Goal: Task Accomplishment & Management: Manage account settings

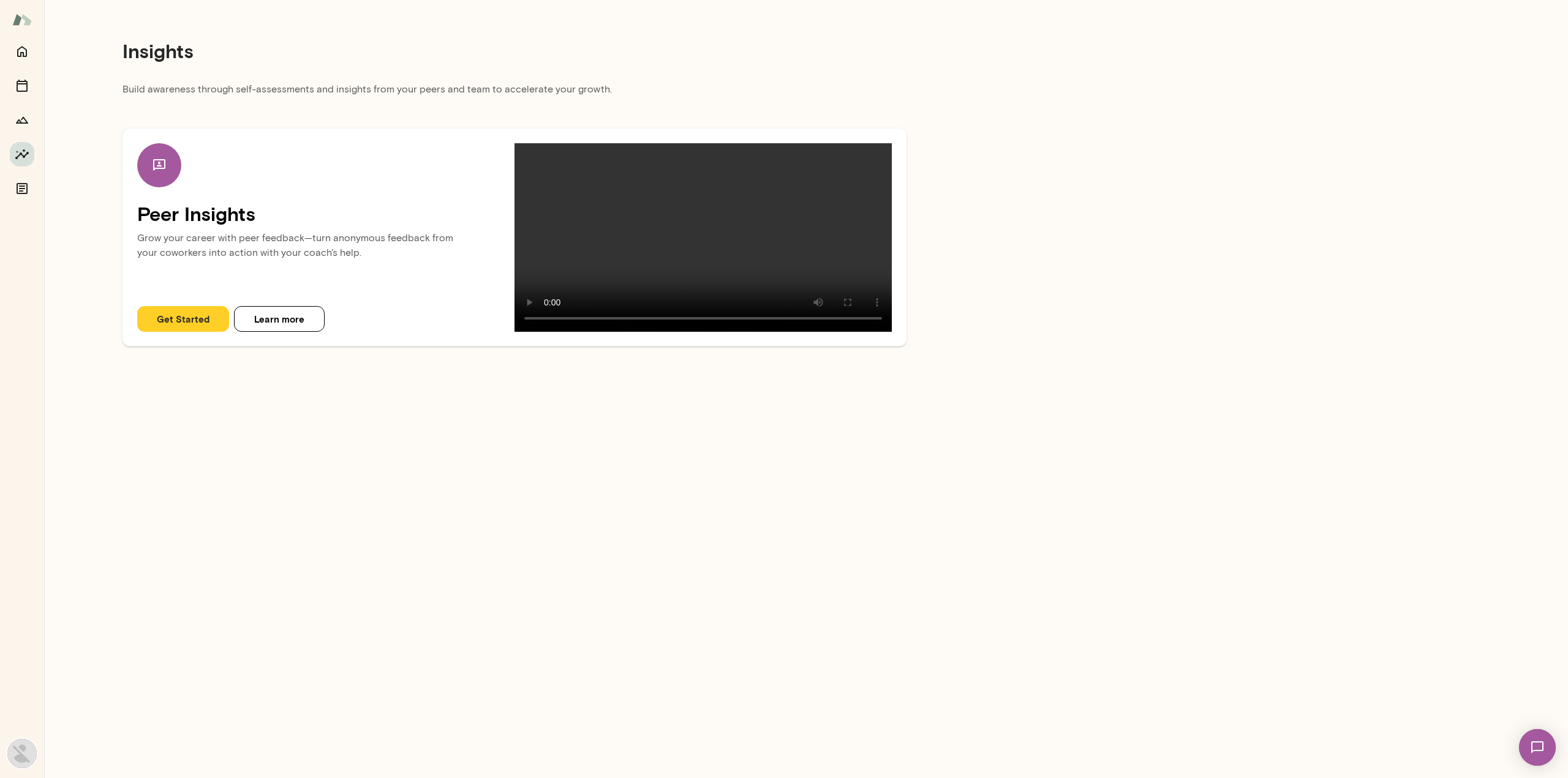
click at [1550, 745] on img at bounding box center [1537, 747] width 50 height 50
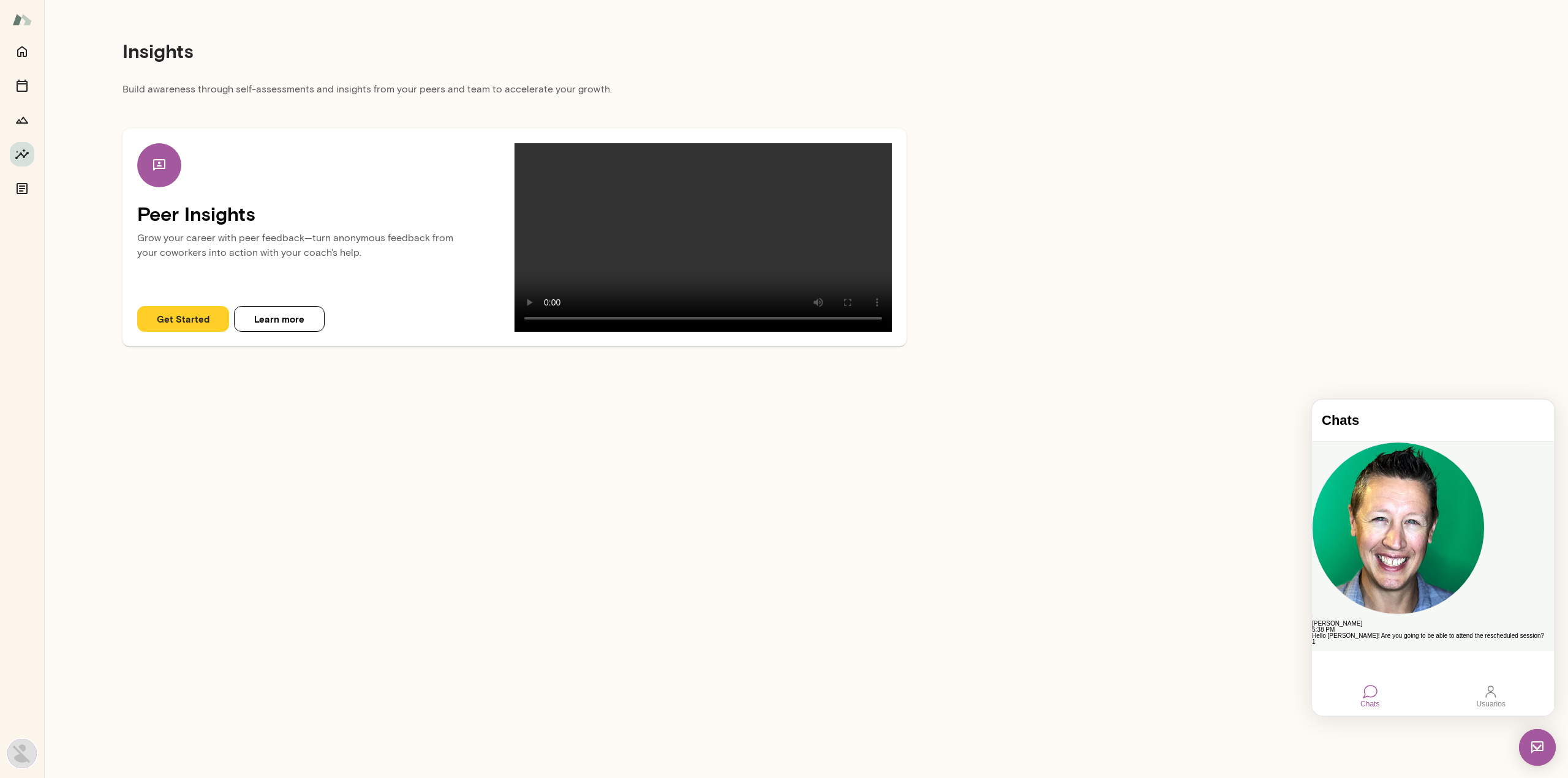
click at [1438, 634] on div "Hello [PERSON_NAME]! Are you going to be able to attend the rescheduled session?" at bounding box center [1432, 636] width 242 height 6
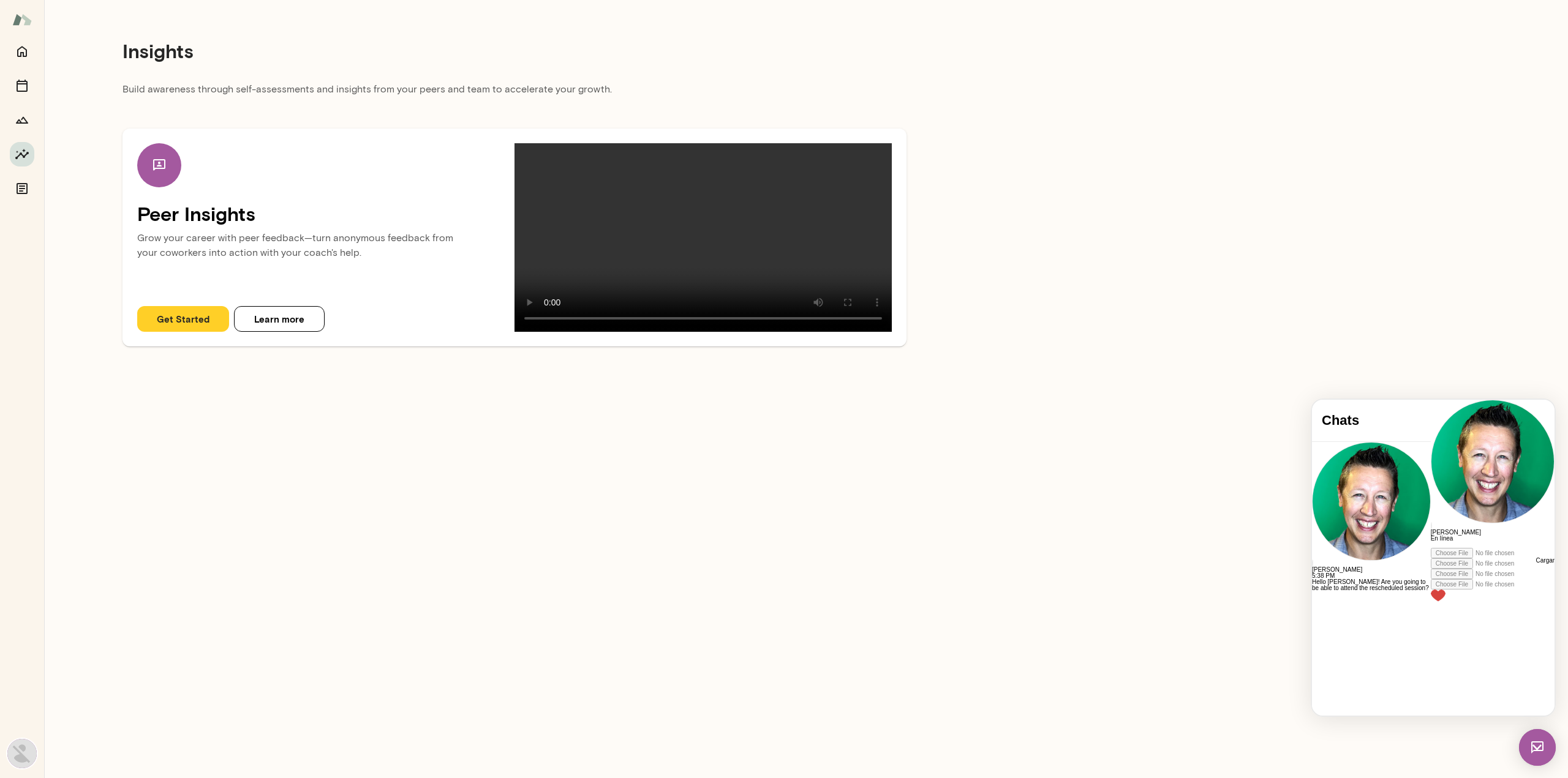
scroll to position [1694, 0]
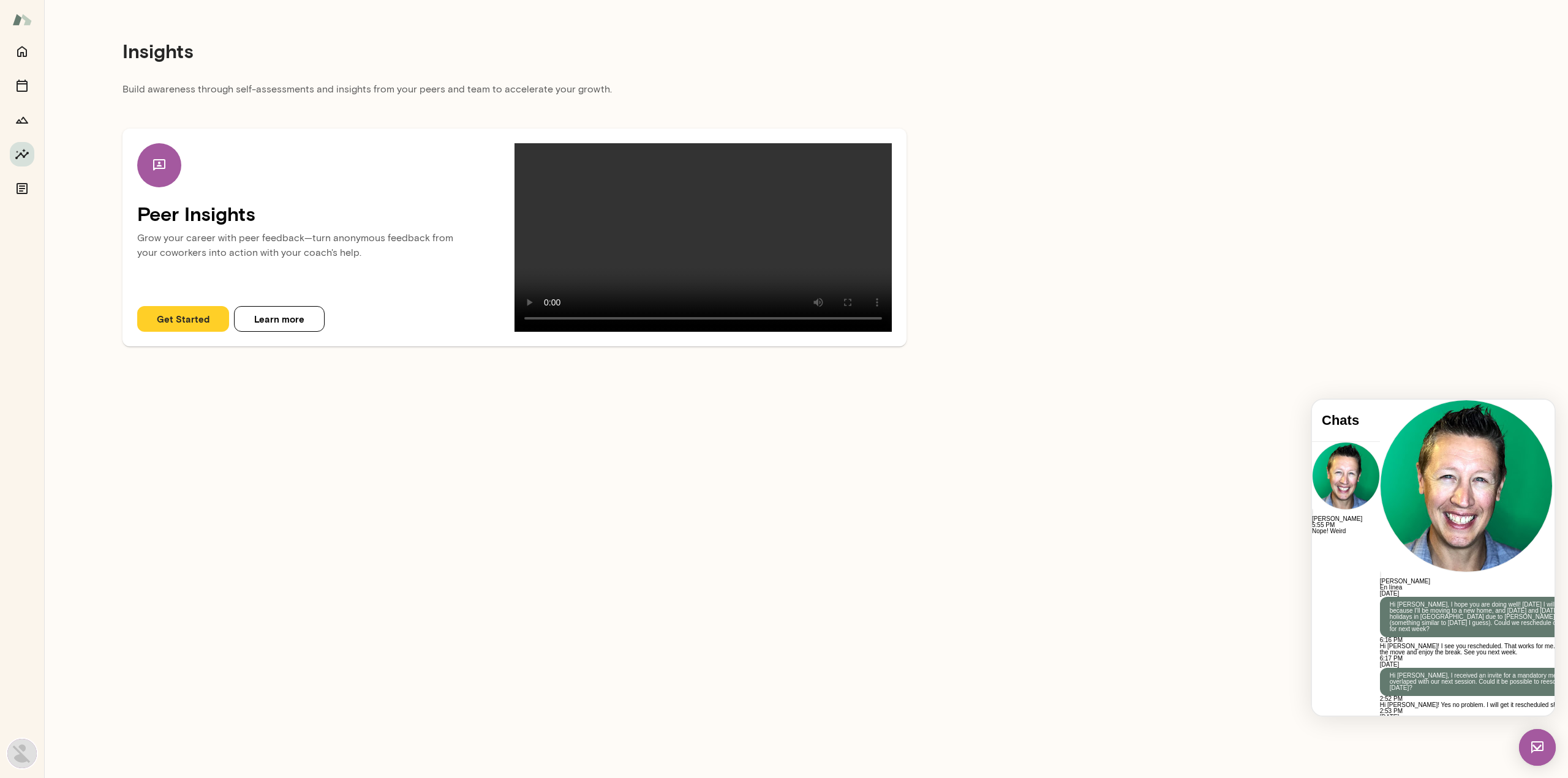
scroll to position [1871, 0]
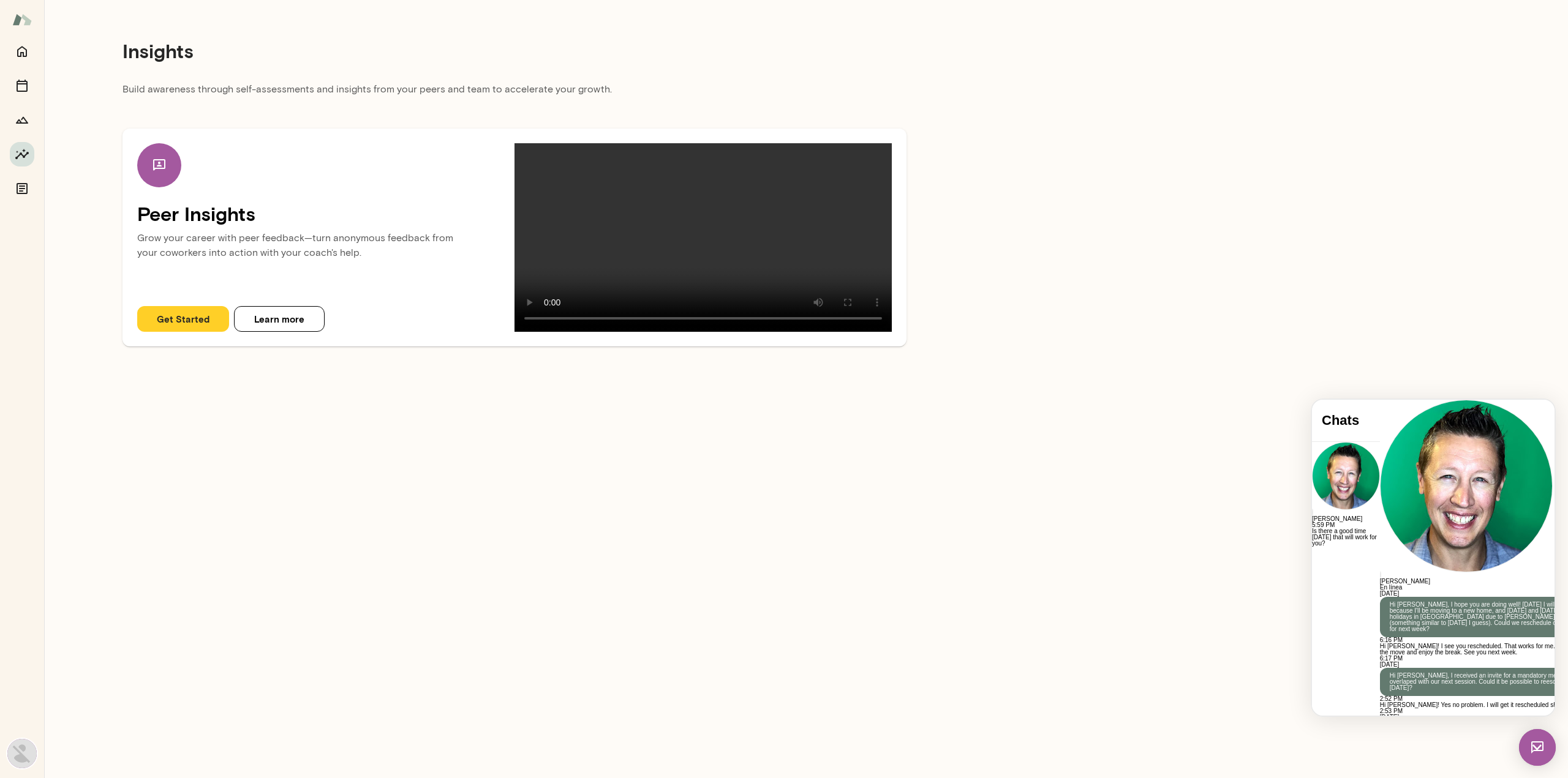
scroll to position [2412, 0]
drag, startPoint x: 1380, startPoint y: 660, endPoint x: 1285, endPoint y: 657, distance: 95.0
click at [1311, 657] on html "Chats [PERSON_NAME] 5:59 PM It is not in my outlook now. I don't no. No worry. …" at bounding box center [1432, 558] width 242 height 316
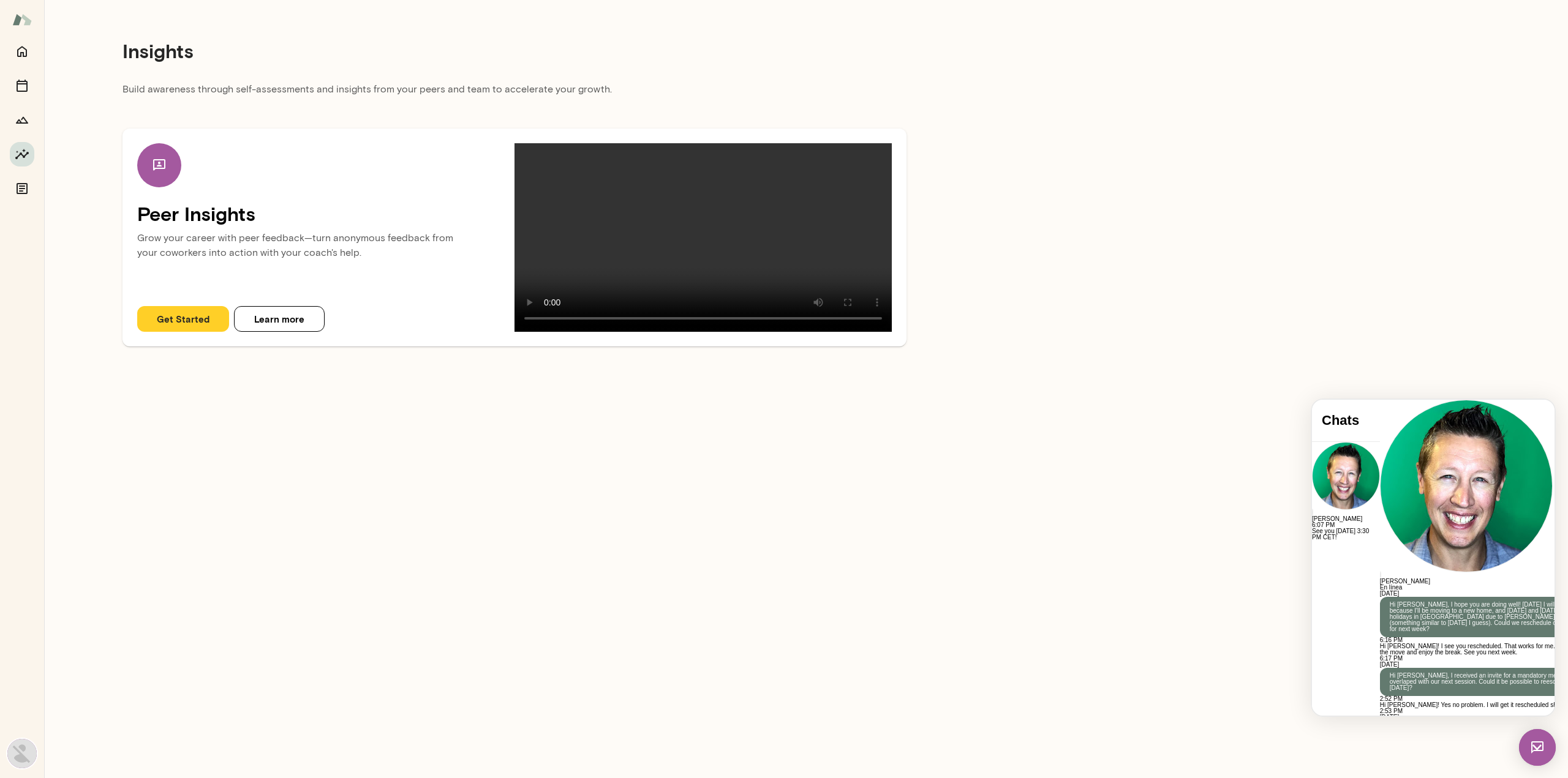
scroll to position [2869, 0]
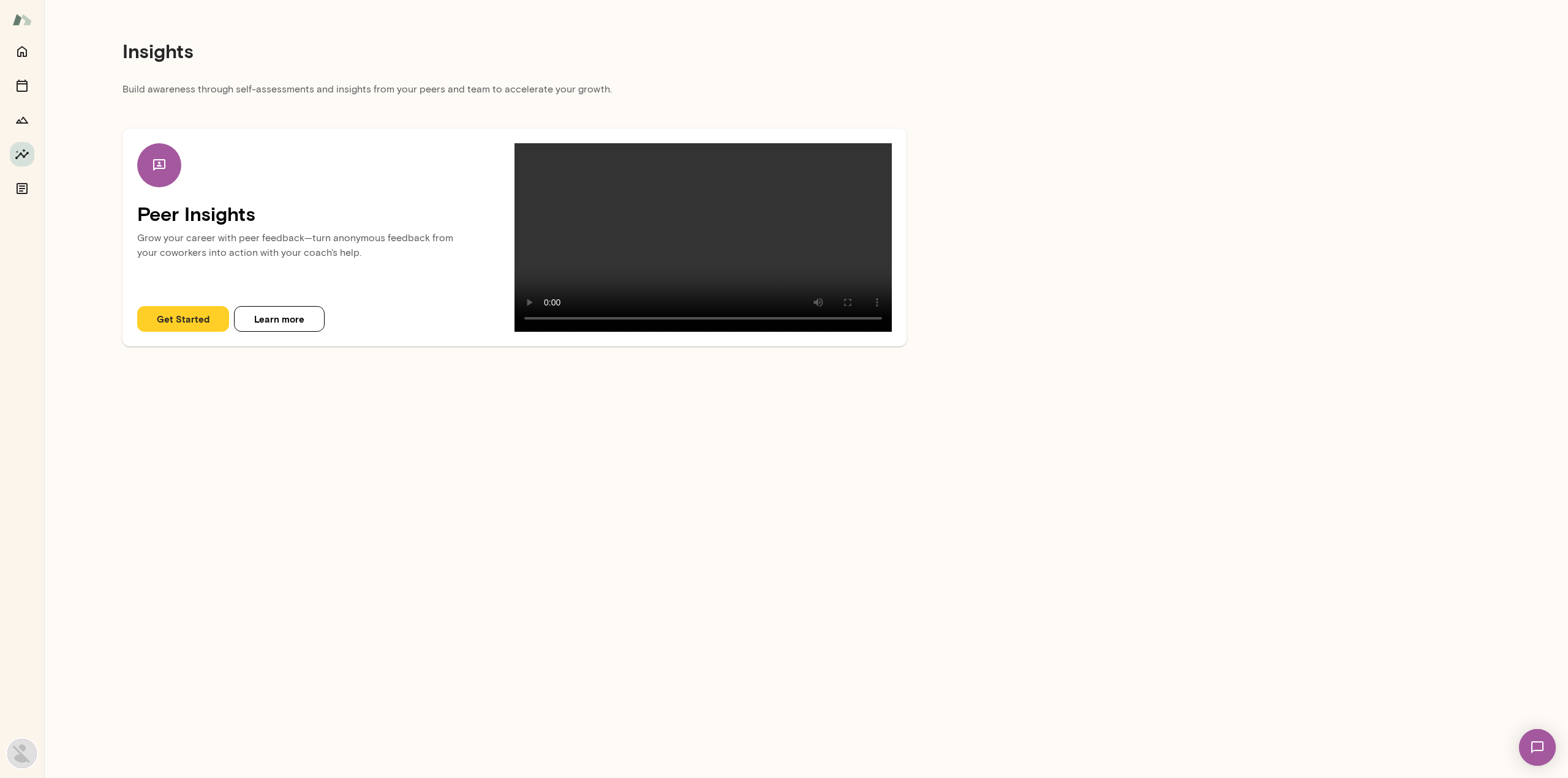
click at [1537, 749] on img at bounding box center [1537, 747] width 50 height 50
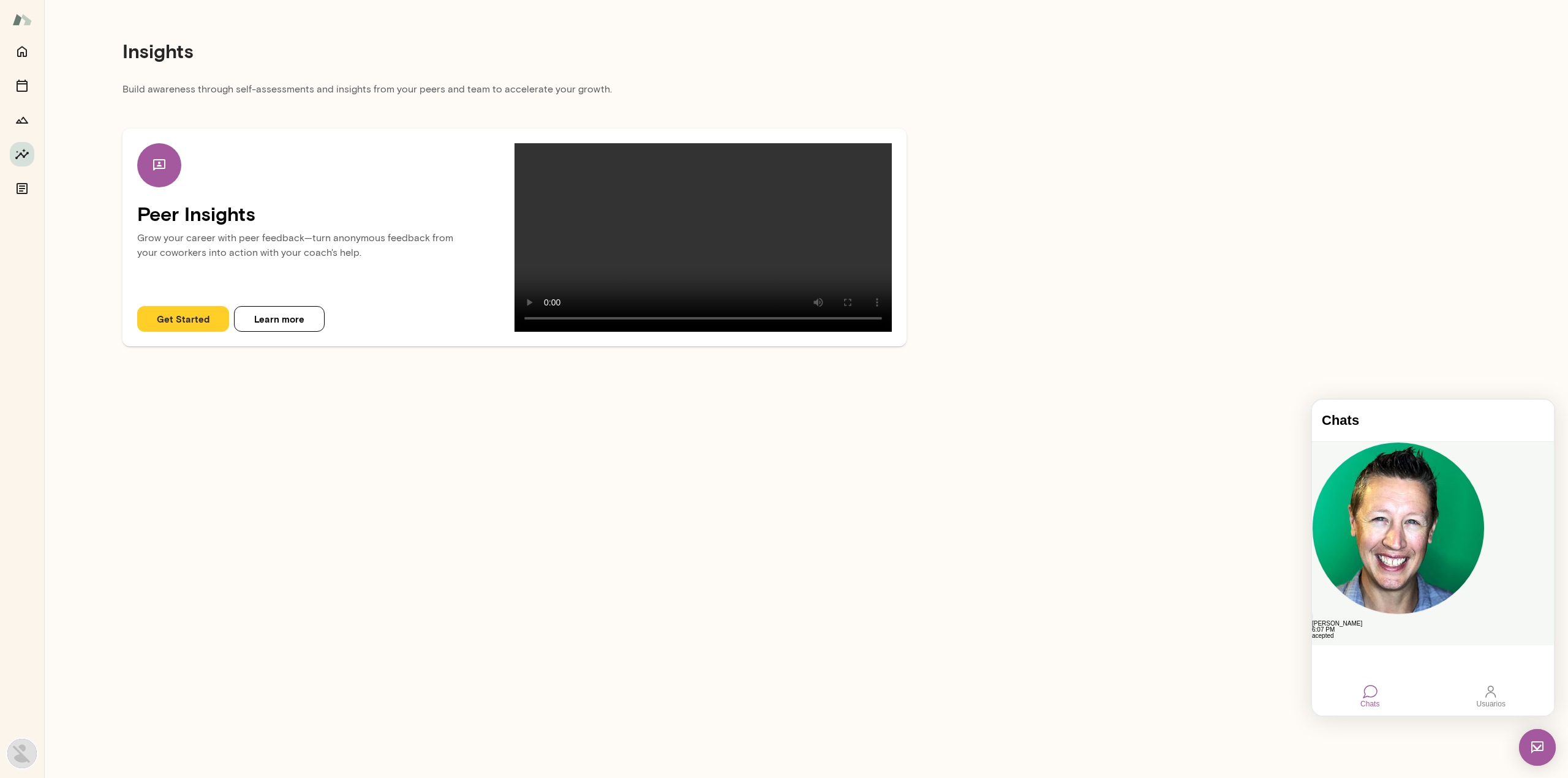
click at [1376, 634] on div "acepted" at bounding box center [1432, 636] width 242 height 6
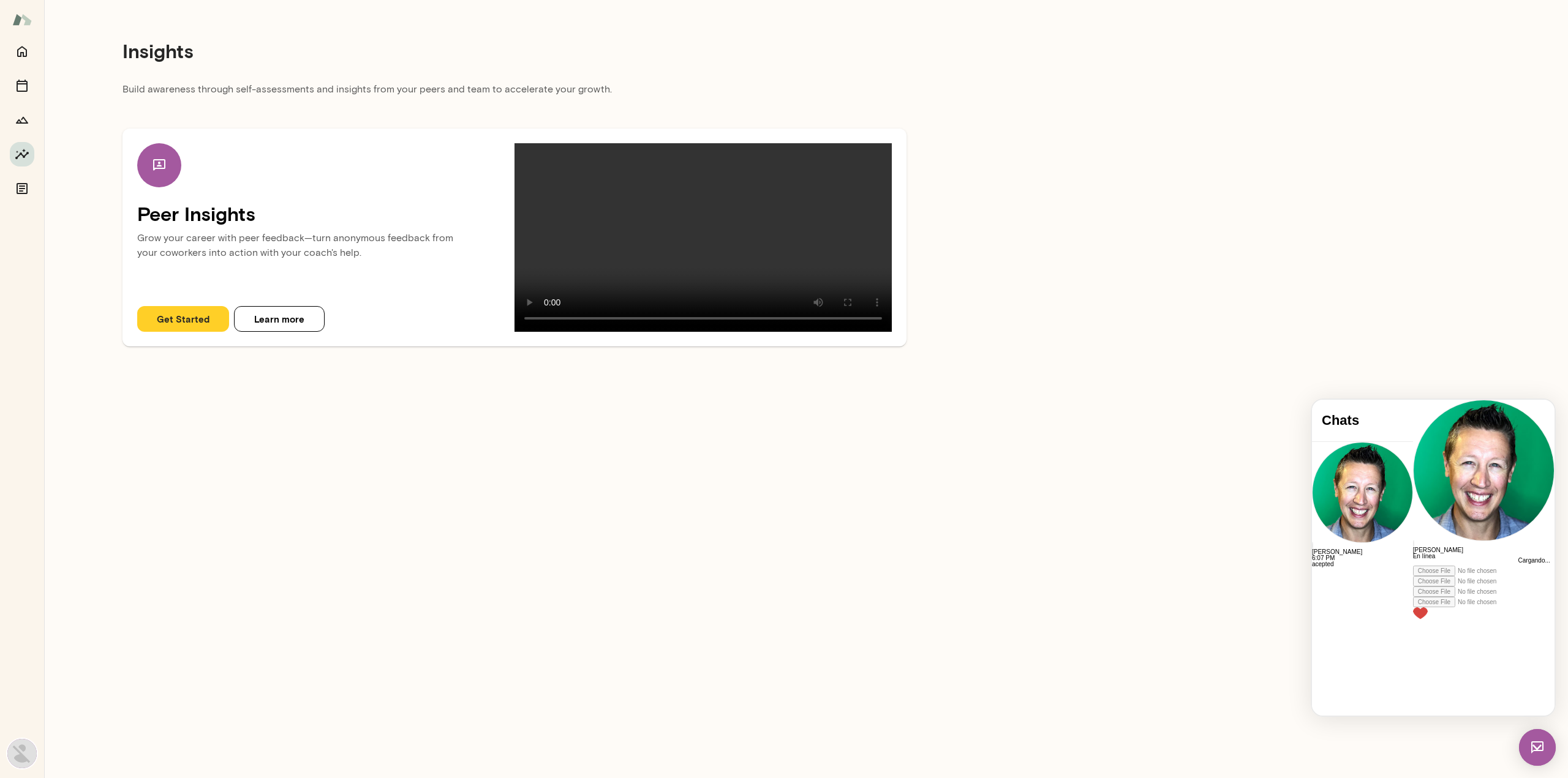
scroll to position [1884, 0]
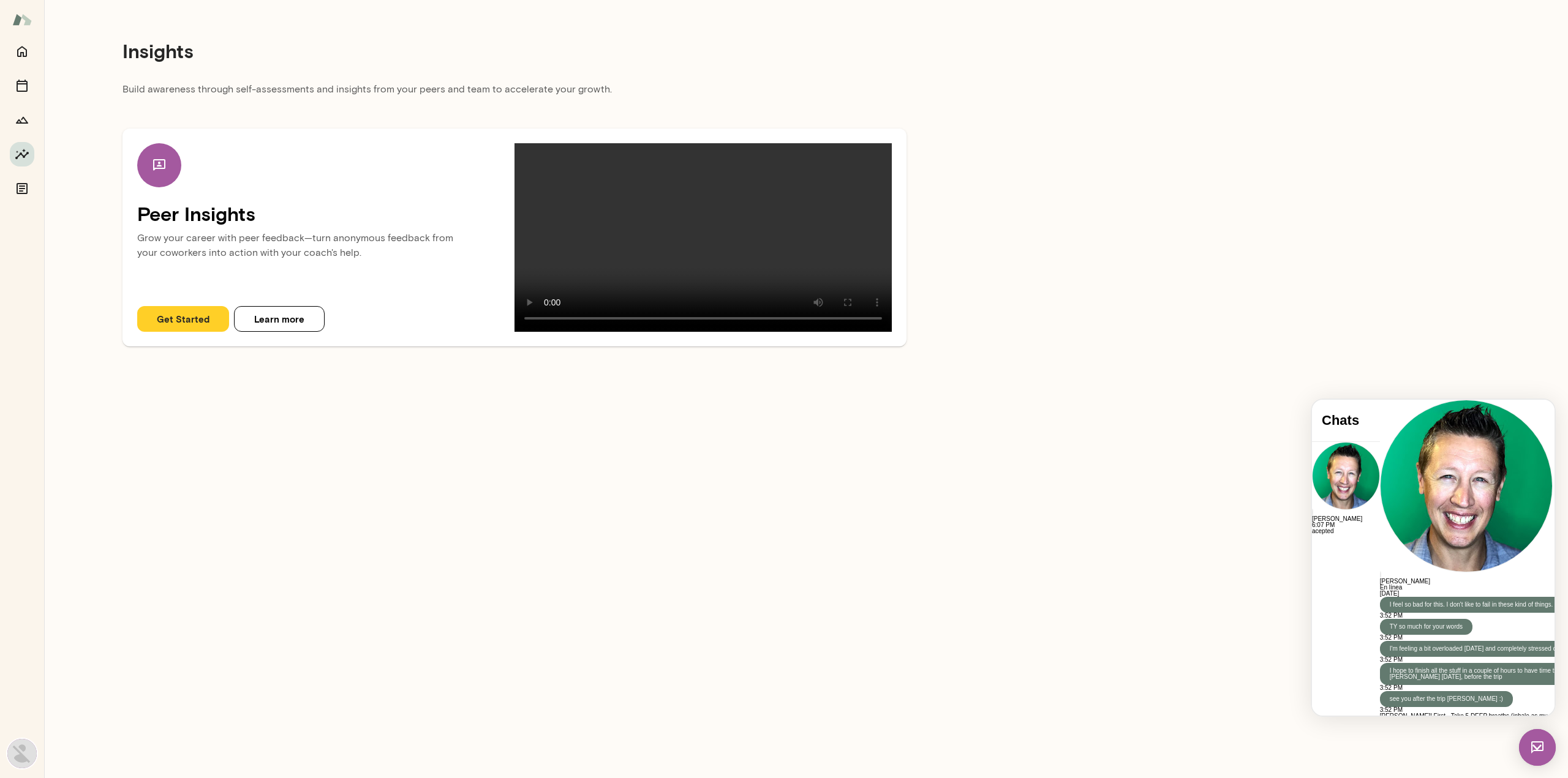
scroll to position [1937, 0]
